Goal: Task Accomplishment & Management: Use online tool/utility

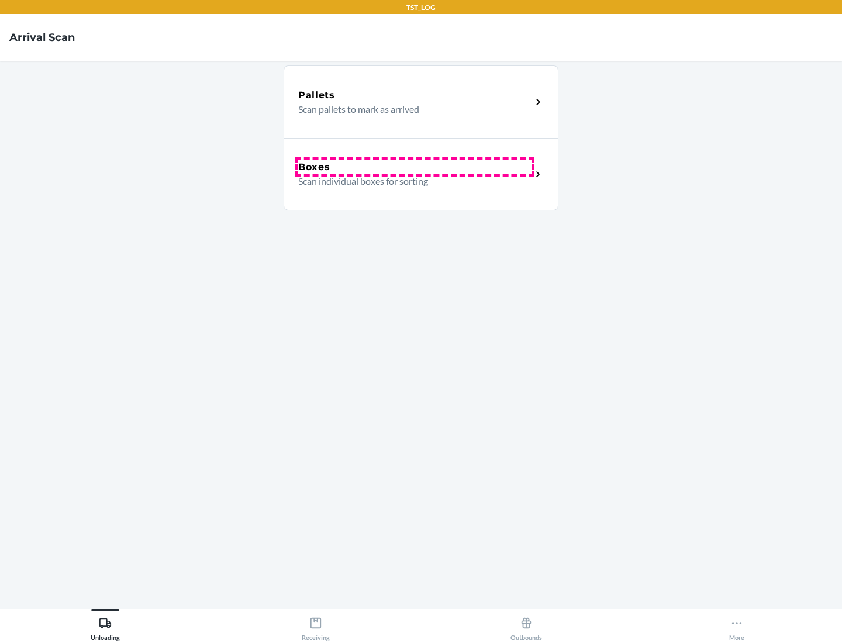
click at [414, 167] on div "Boxes" at bounding box center [414, 167] width 233 height 14
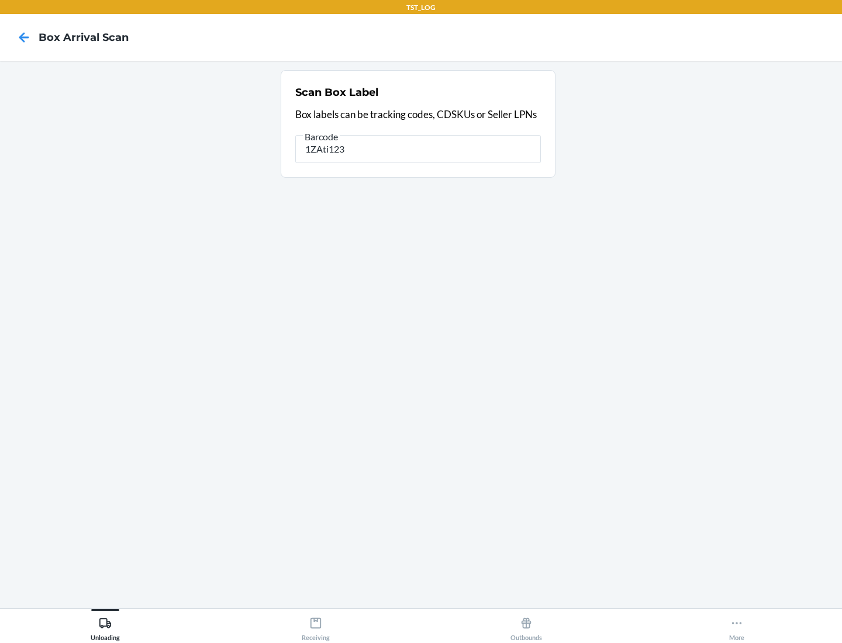
type input "1ZAti123"
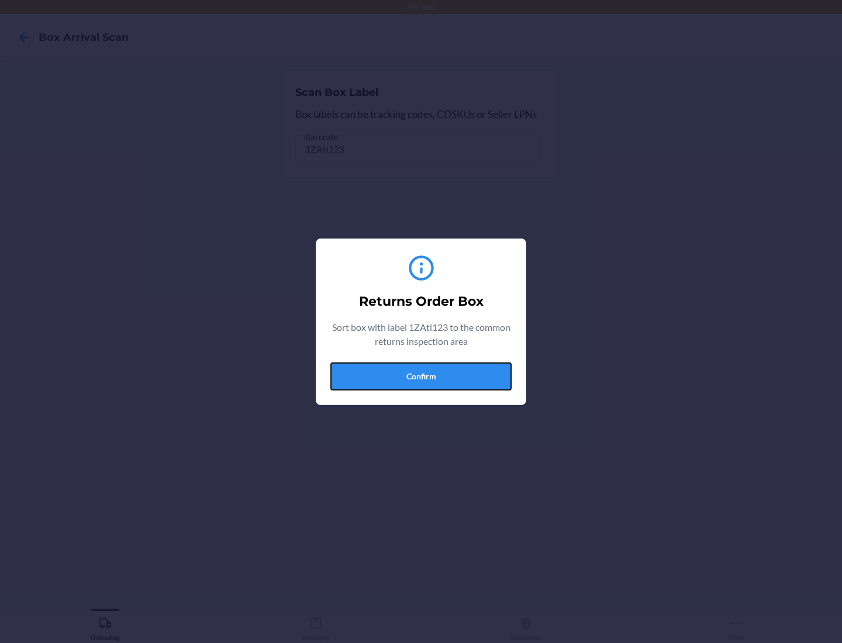
click at [421, 376] on button "Confirm" at bounding box center [420, 376] width 181 height 28
